Goal: Use online tool/utility: Utilize a website feature to perform a specific function

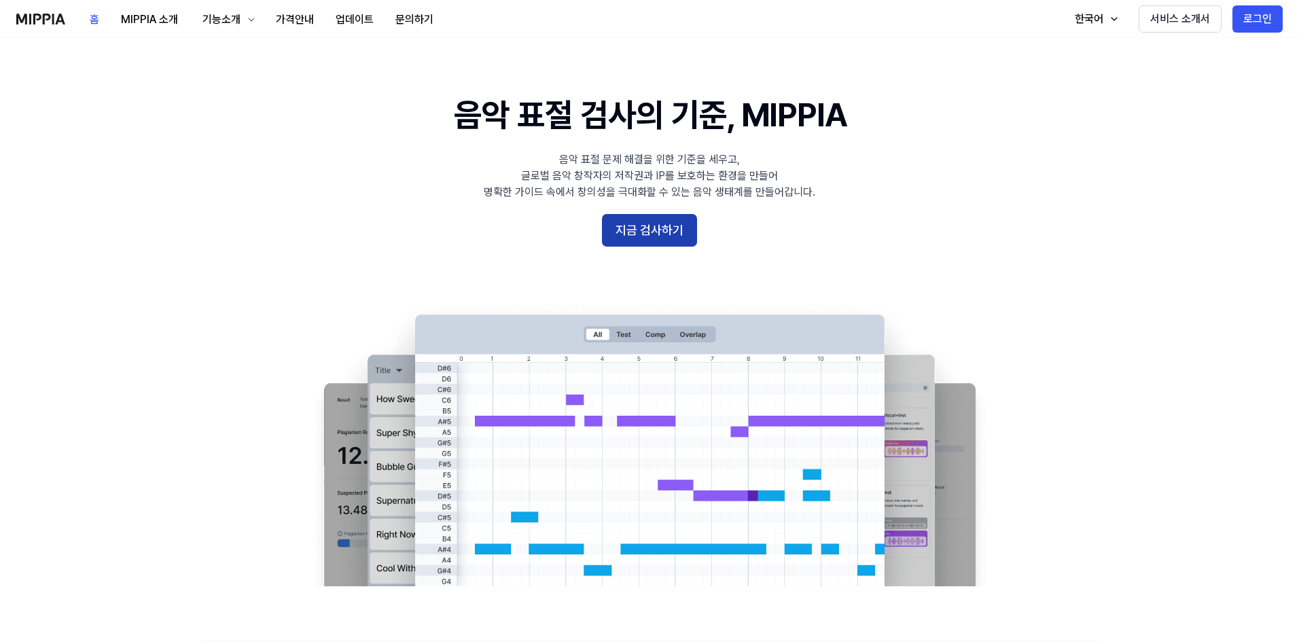
click at [670, 245] on button "지금 검사하기" at bounding box center [649, 230] width 95 height 33
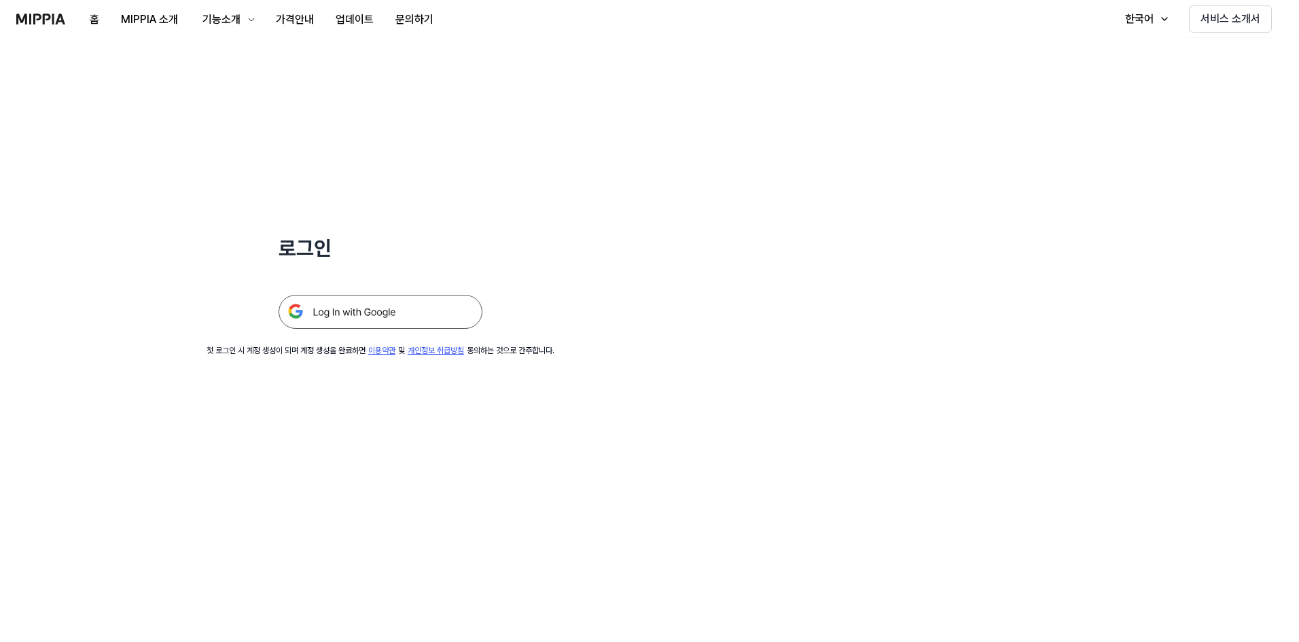
click at [389, 307] on img at bounding box center [381, 312] width 204 height 34
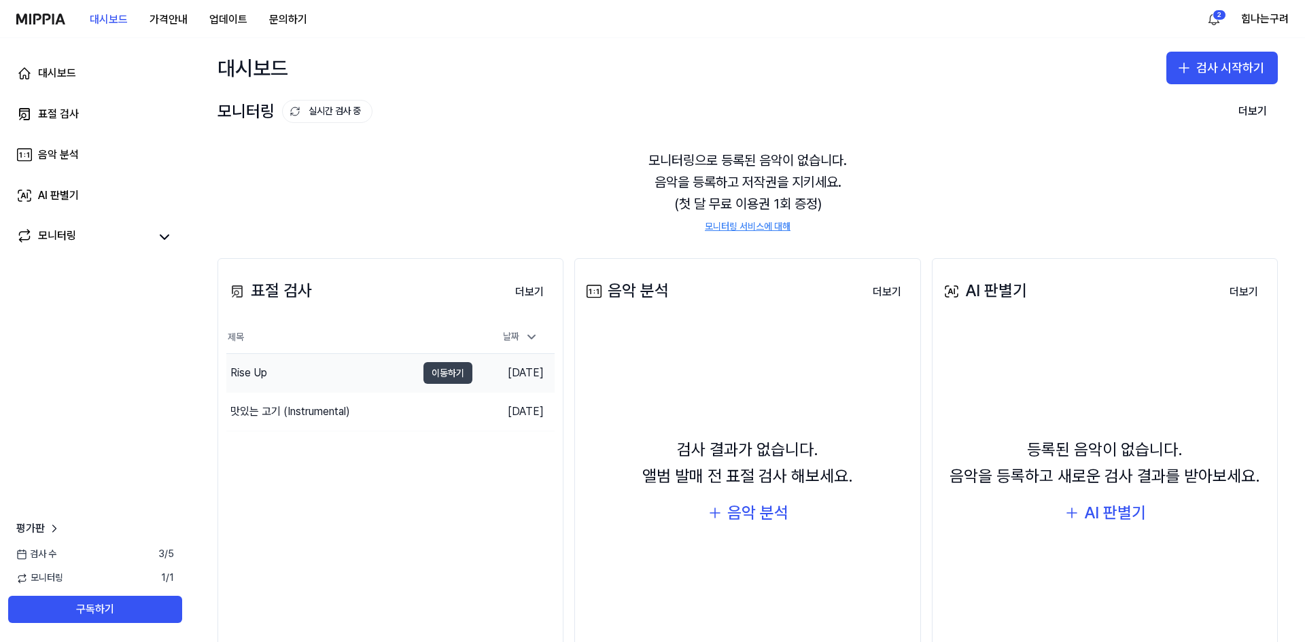
click at [451, 374] on button "이동하기" at bounding box center [447, 373] width 49 height 22
click at [56, 116] on div "표절 검사" at bounding box center [58, 114] width 41 height 16
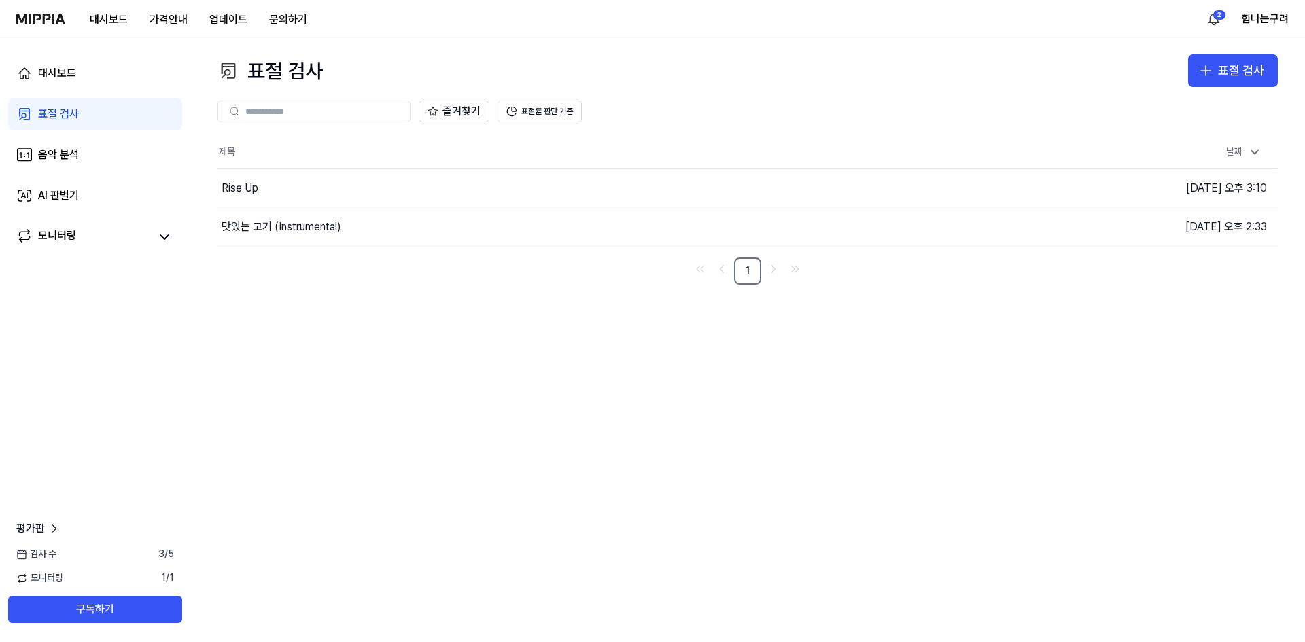
click at [60, 113] on div "표절 검사" at bounding box center [58, 114] width 41 height 16
click at [1241, 72] on div "표절 검사" at bounding box center [1241, 71] width 46 height 20
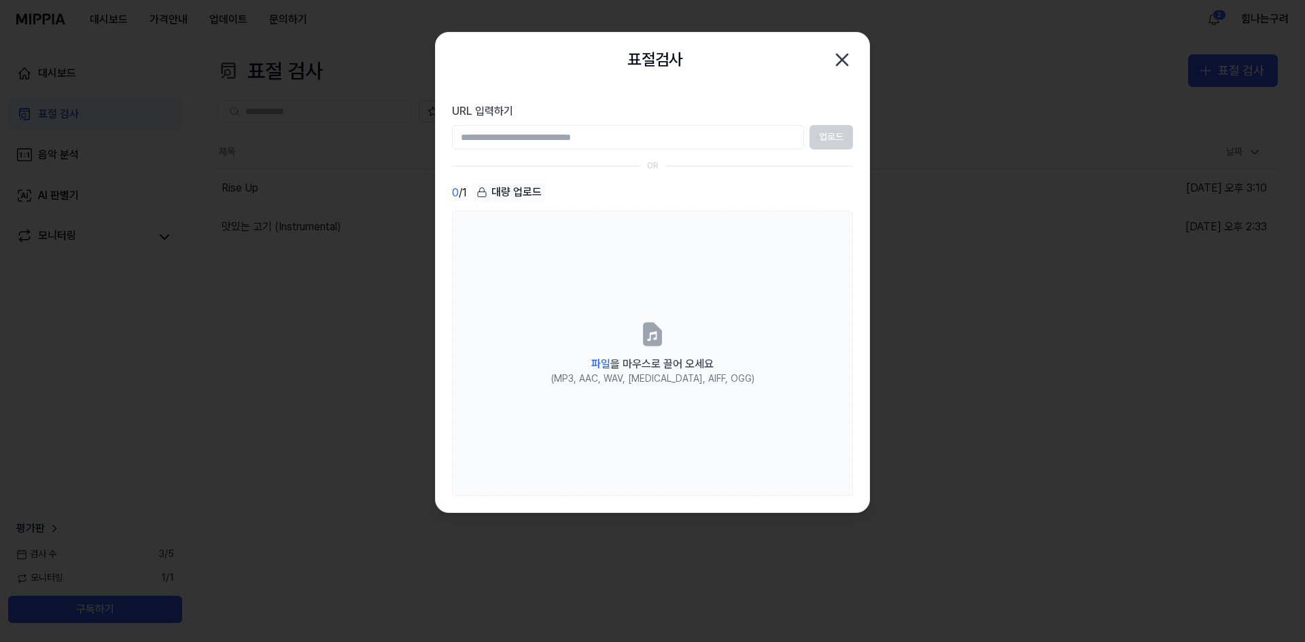
click at [833, 135] on div "업로드" at bounding box center [652, 137] width 401 height 24
click at [824, 137] on div "업로드" at bounding box center [652, 137] width 401 height 24
click at [587, 134] on input "URL 입력하기" at bounding box center [628, 137] width 352 height 24
click at [860, 145] on section "URL 입력하기 업로드 OR 0 / 1 대량 업로드 파일 을 마우스로 끌어 오세요 (MP3, AAC, WAV, FLAC, AIFF, OGG)" at bounding box center [653, 299] width 434 height 425
click at [842, 138] on div "업로드" at bounding box center [652, 137] width 401 height 24
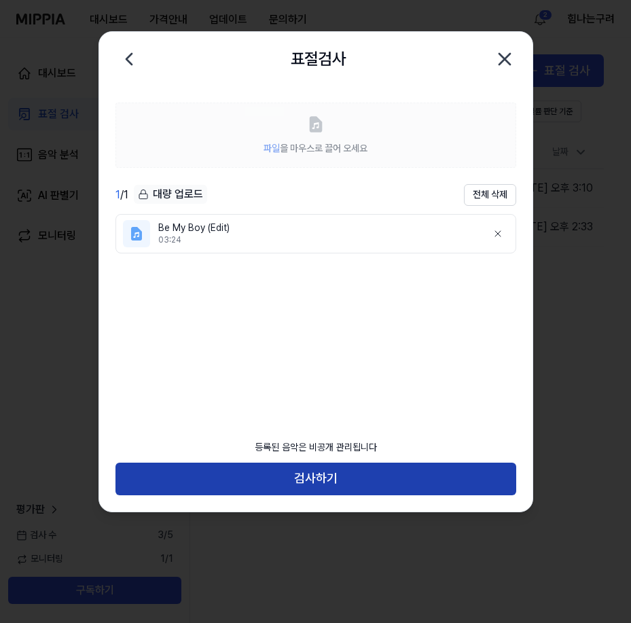
click at [347, 487] on button "검사하기" at bounding box center [316, 479] width 401 height 33
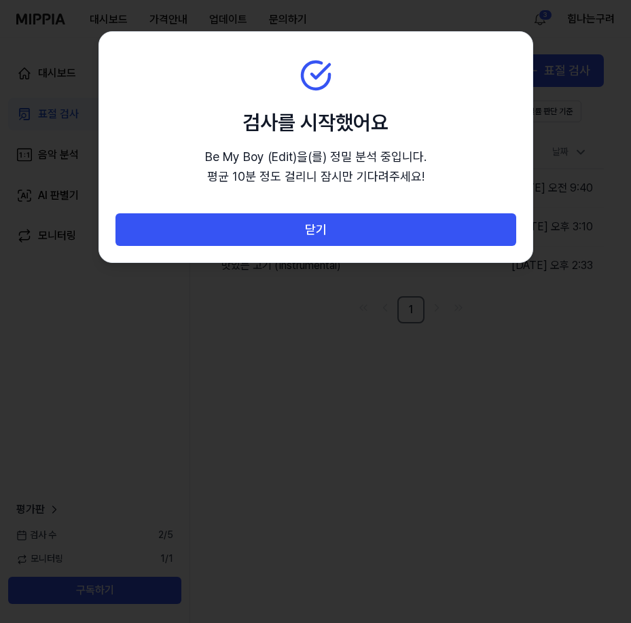
click at [330, 528] on div at bounding box center [315, 311] width 631 height 623
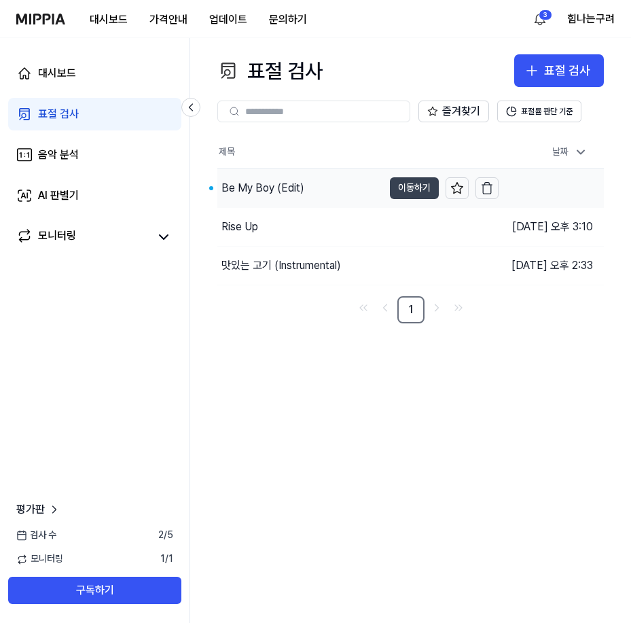
click at [390, 193] on button "이동하기" at bounding box center [414, 188] width 49 height 22
